Goal: Transaction & Acquisition: Purchase product/service

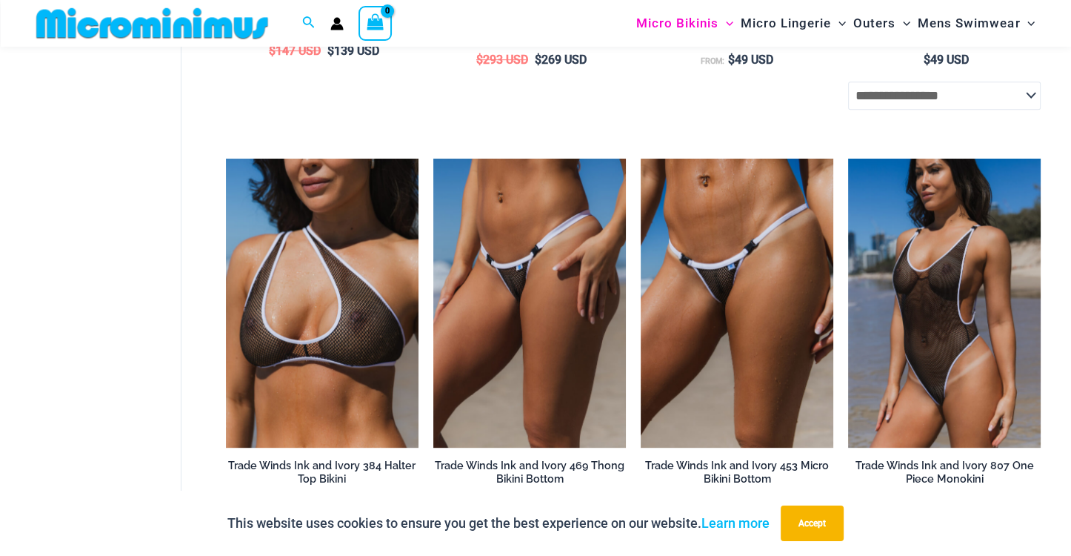
scroll to position [860, 0]
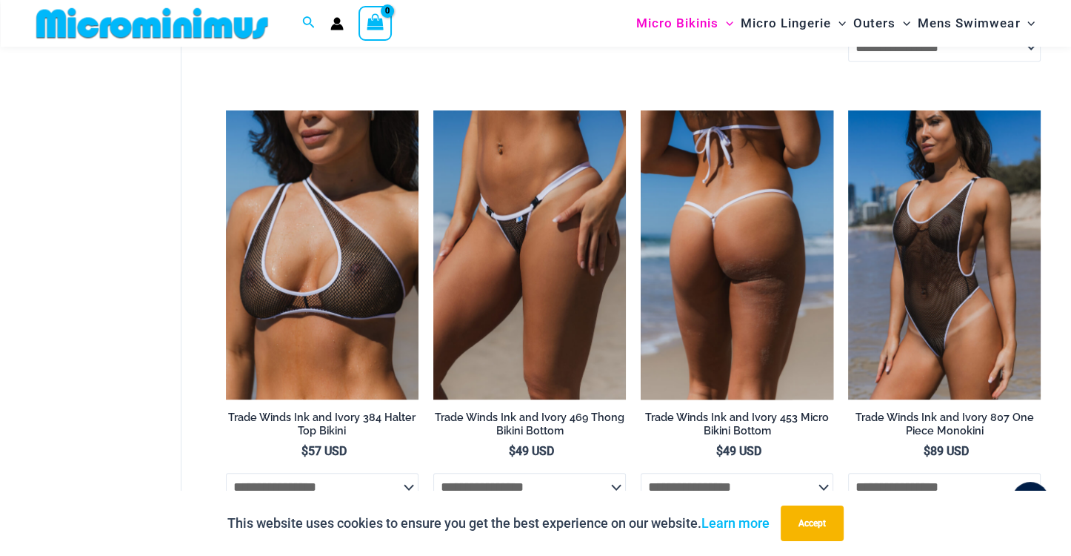
click at [707, 183] on img at bounding box center [737, 254] width 193 height 289
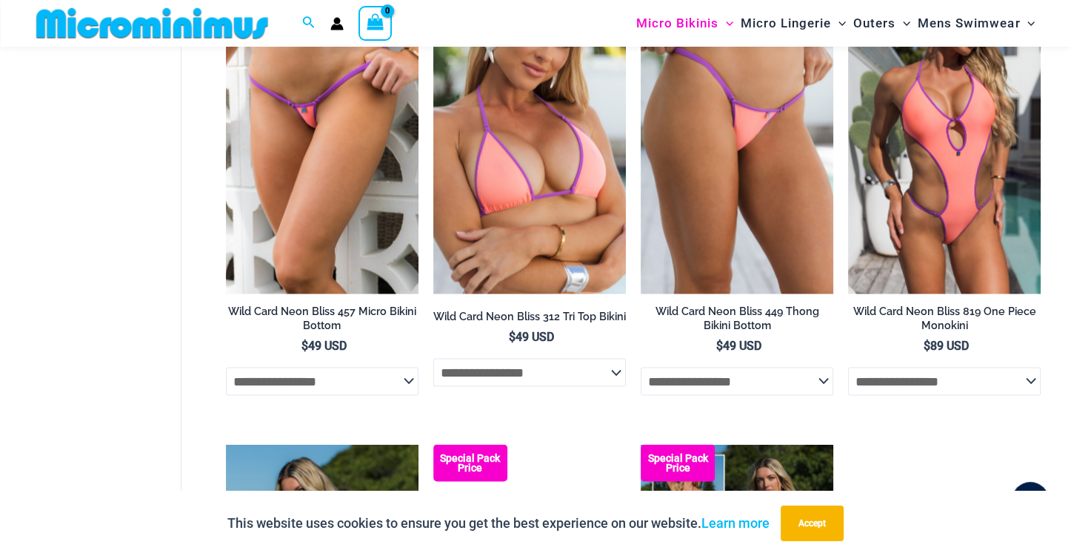
scroll to position [2691, 0]
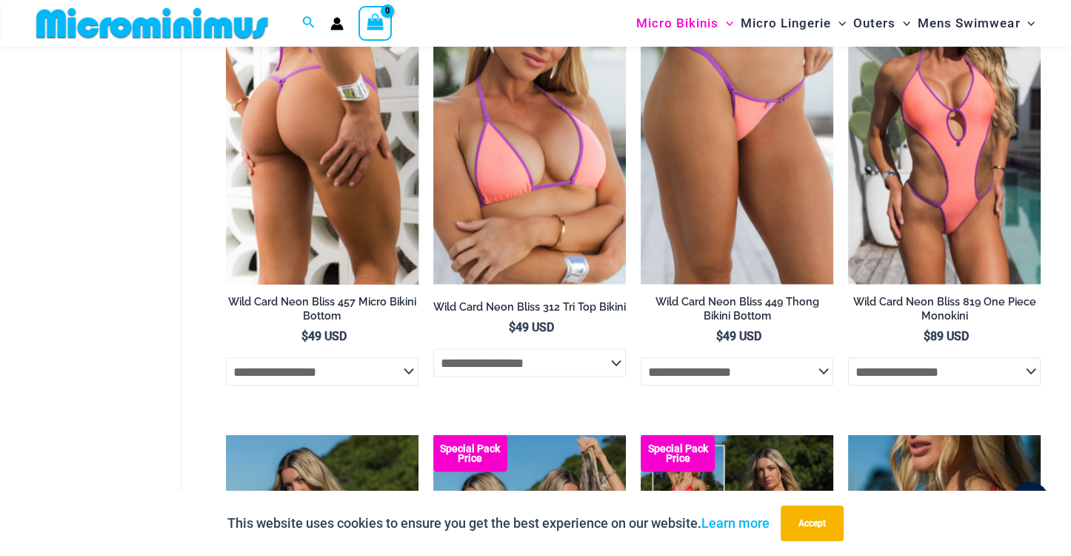
click at [270, 159] on img at bounding box center [322, 139] width 193 height 289
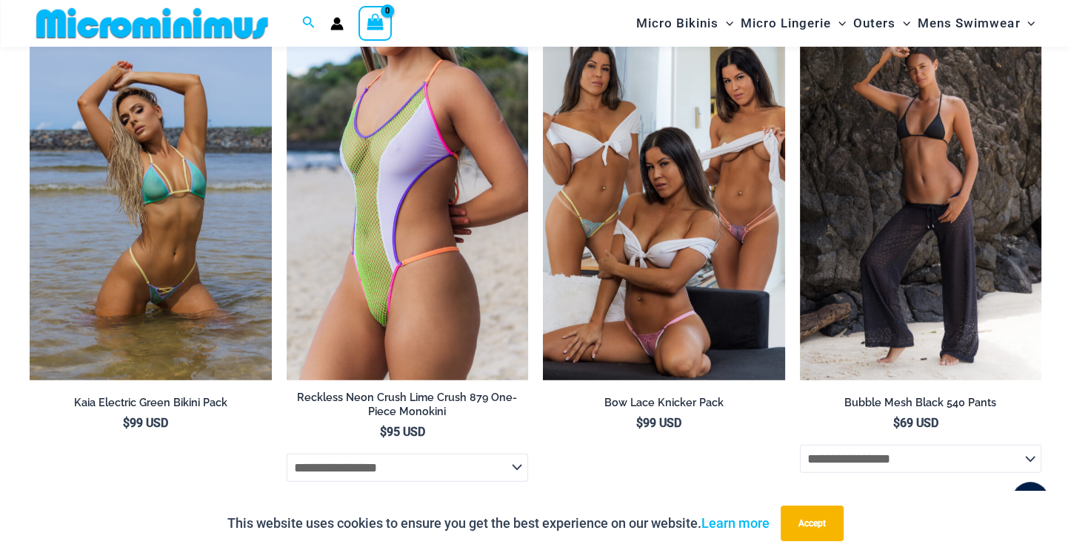
scroll to position [4051, 0]
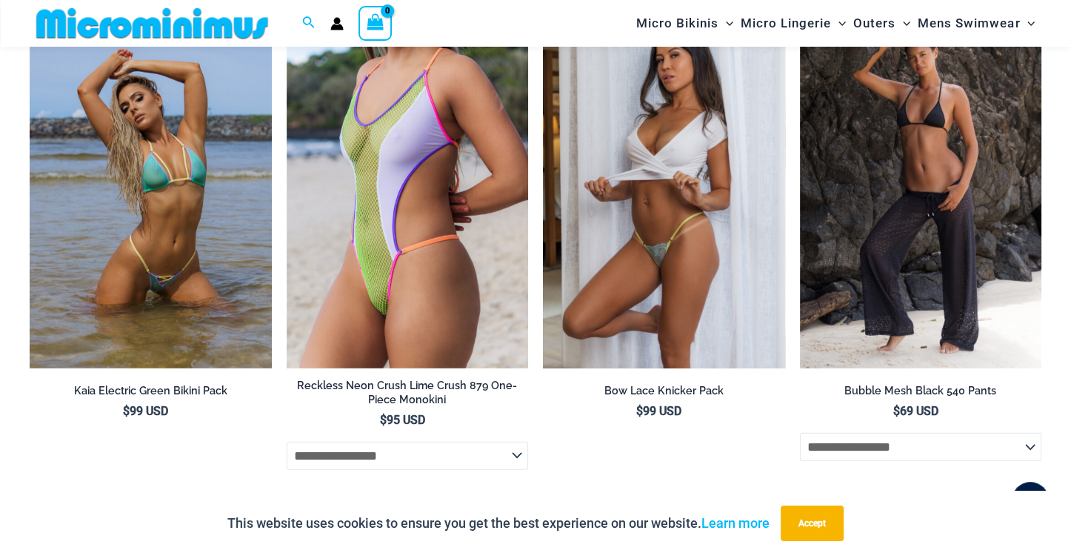
click at [652, 294] on img at bounding box center [664, 186] width 242 height 363
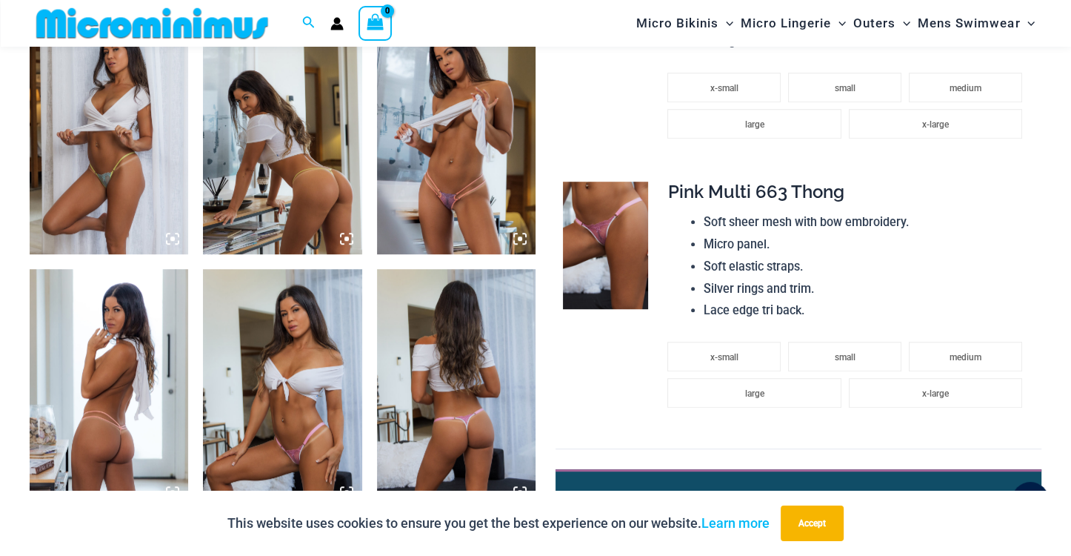
scroll to position [85, 0]
